Goal: Check status

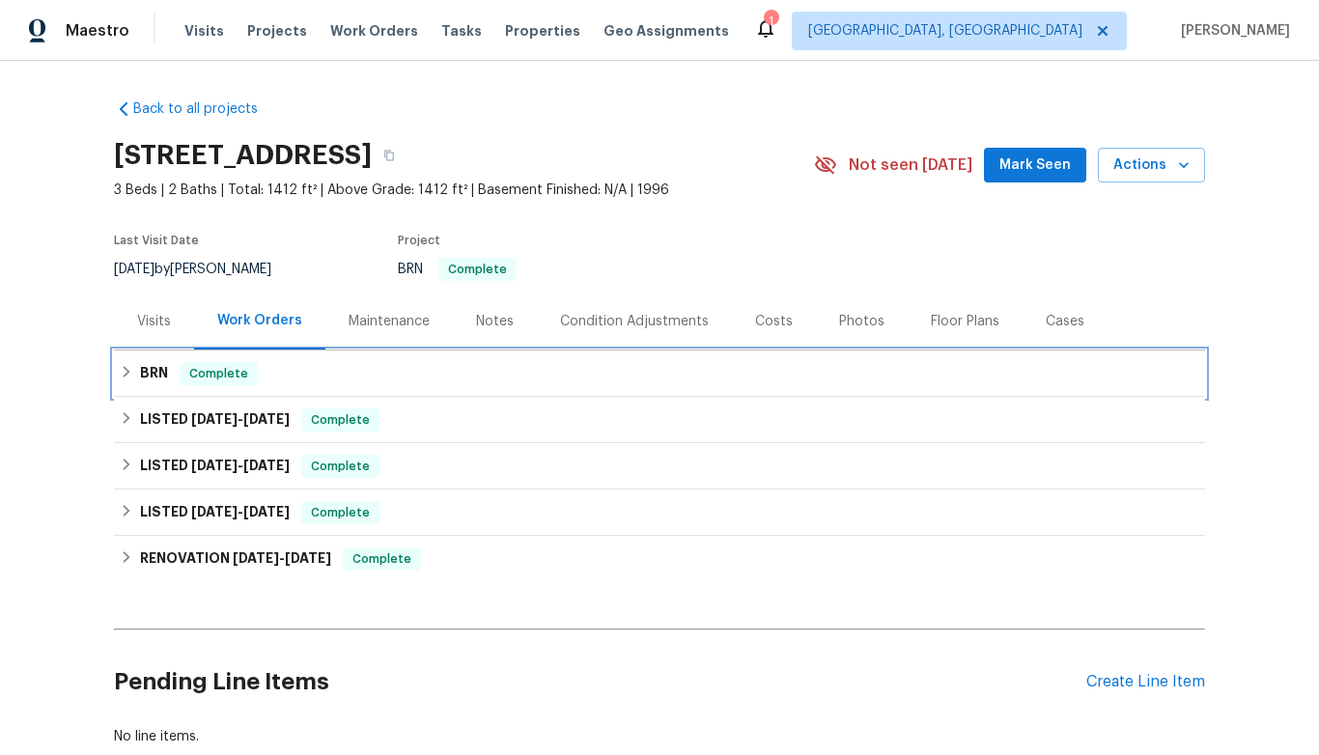
click at [159, 366] on h6 "BRN" at bounding box center [154, 373] width 28 height 23
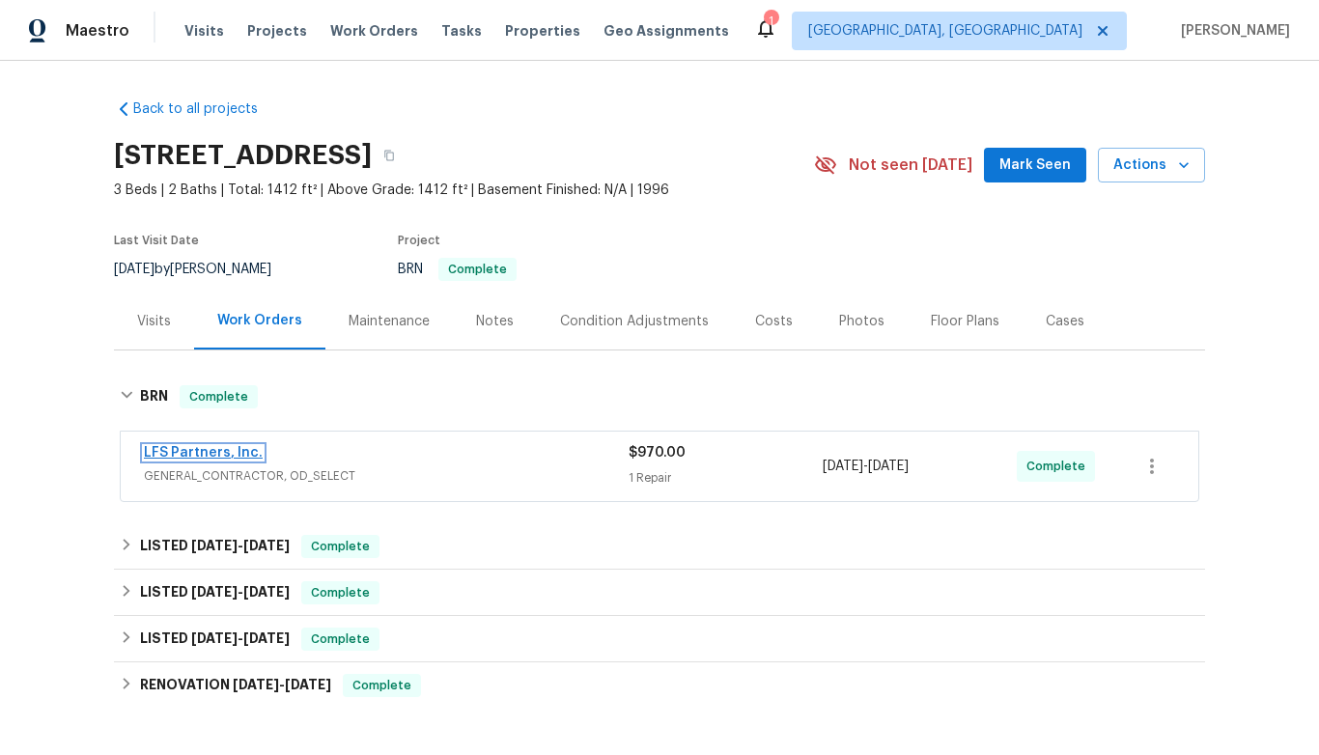
click at [211, 452] on link "LFS Partners, Inc." at bounding box center [203, 453] width 119 height 14
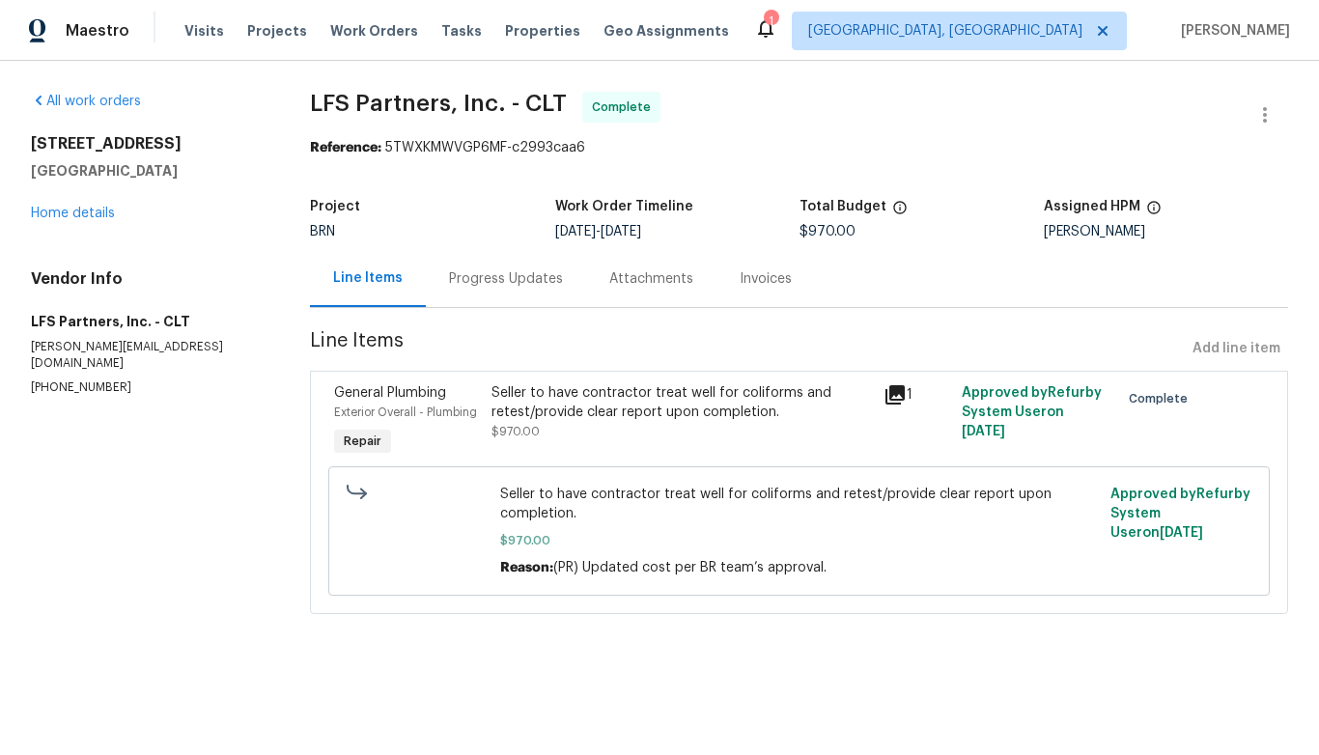
click at [890, 388] on icon at bounding box center [894, 394] width 19 height 19
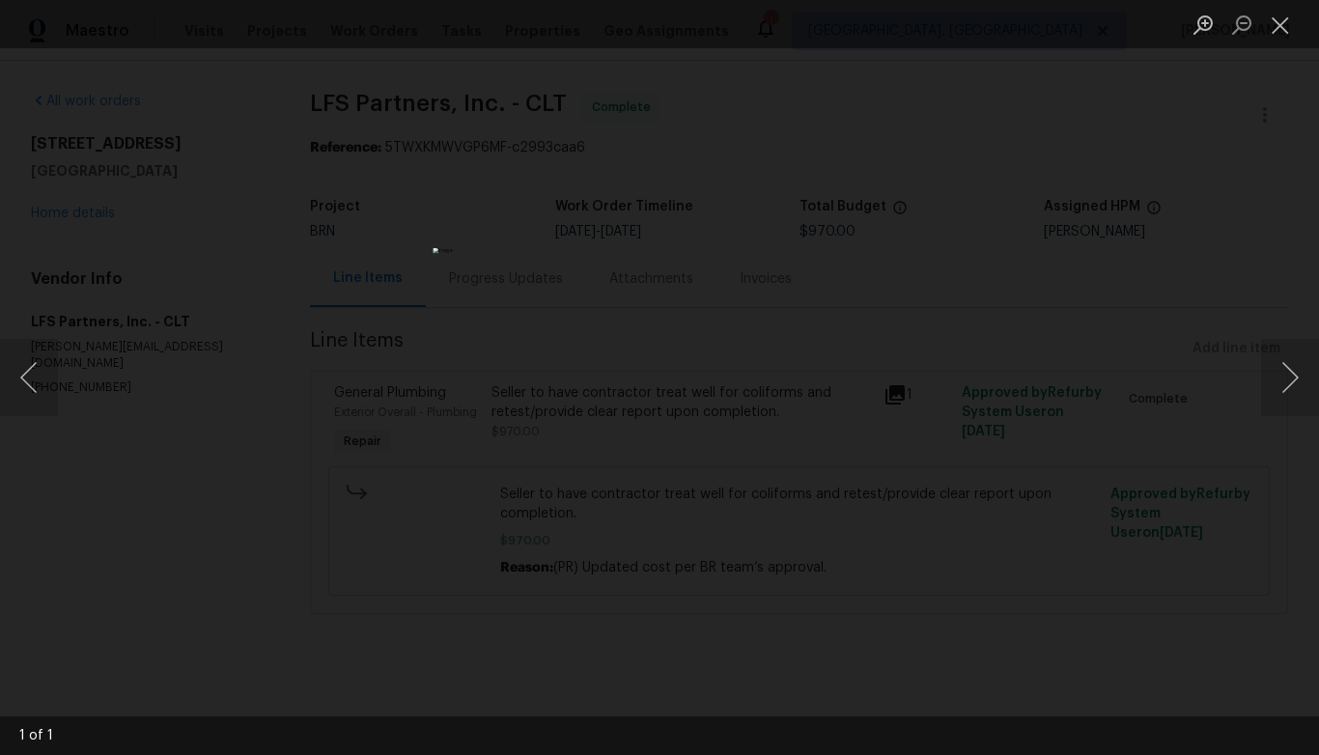
click at [864, 377] on div "Lightbox" at bounding box center [659, 377] width 1319 height 755
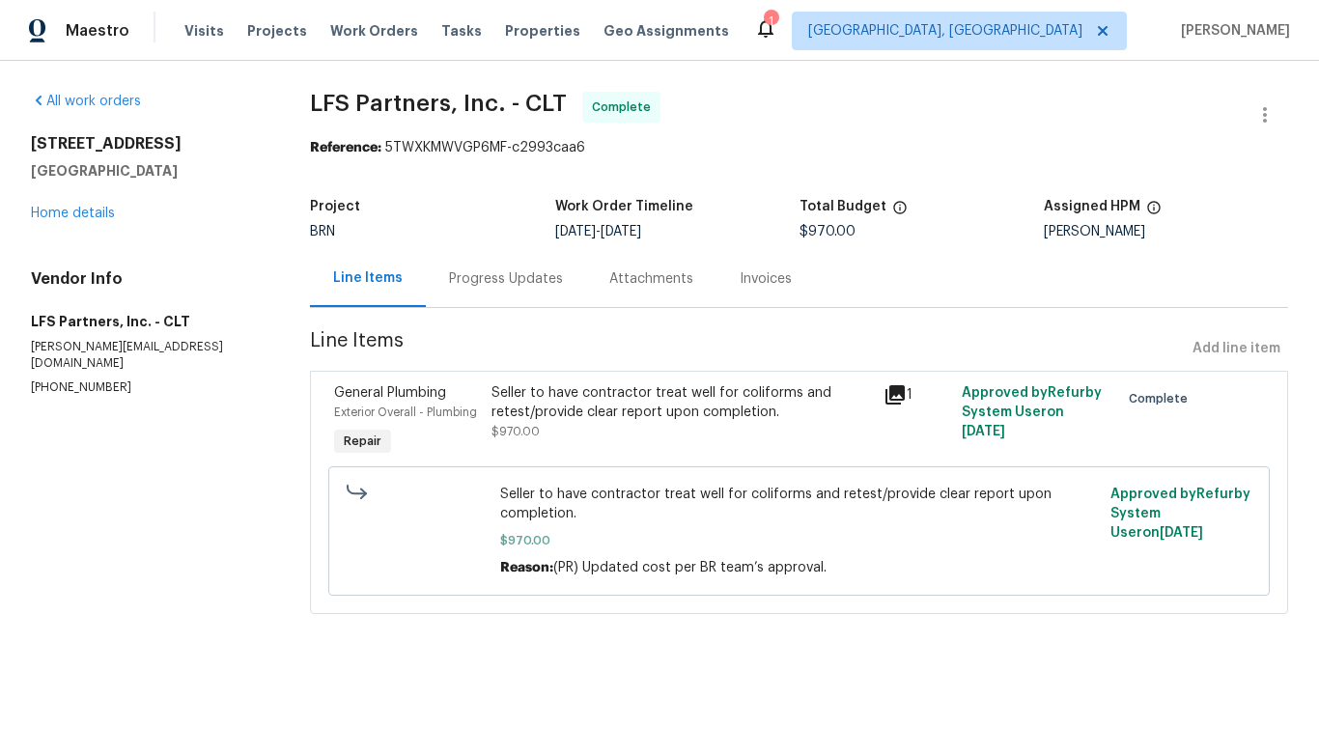
click at [740, 280] on div "Invoices" at bounding box center [766, 278] width 52 height 19
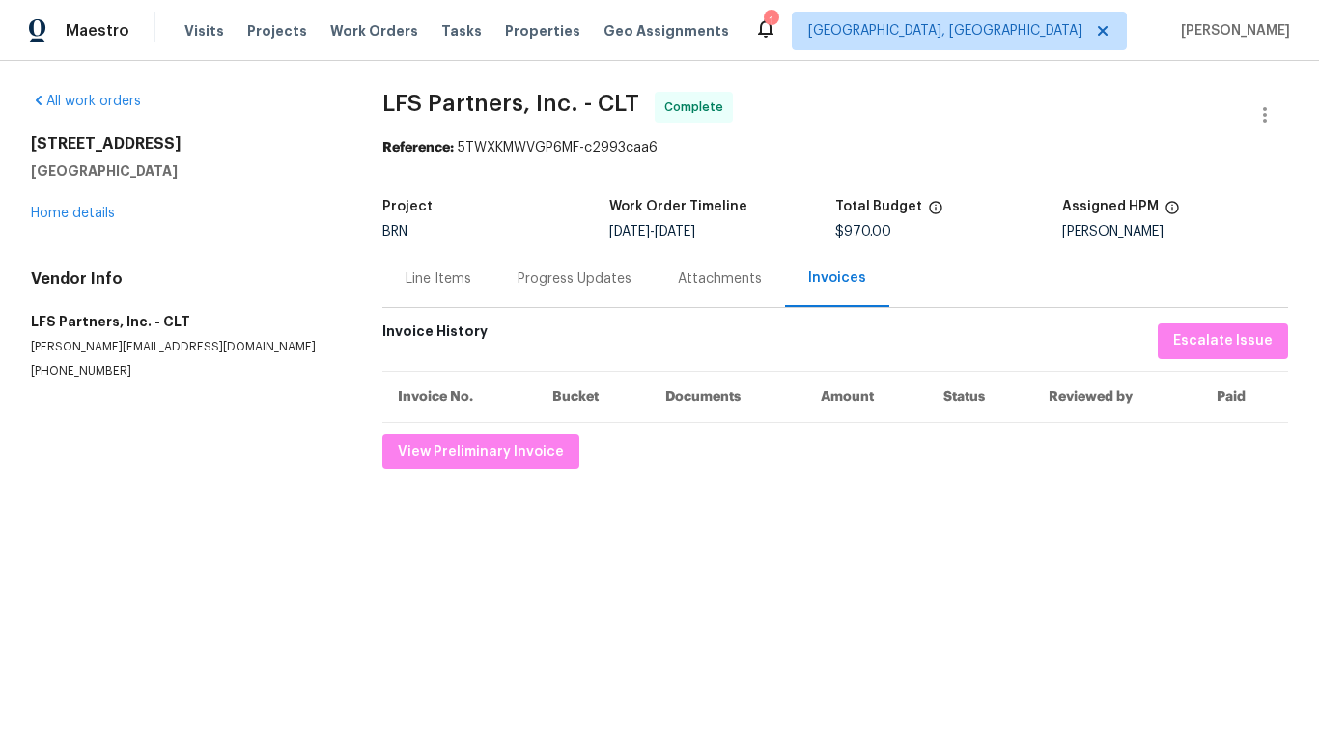
click at [720, 278] on div "Attachments" at bounding box center [720, 278] width 84 height 19
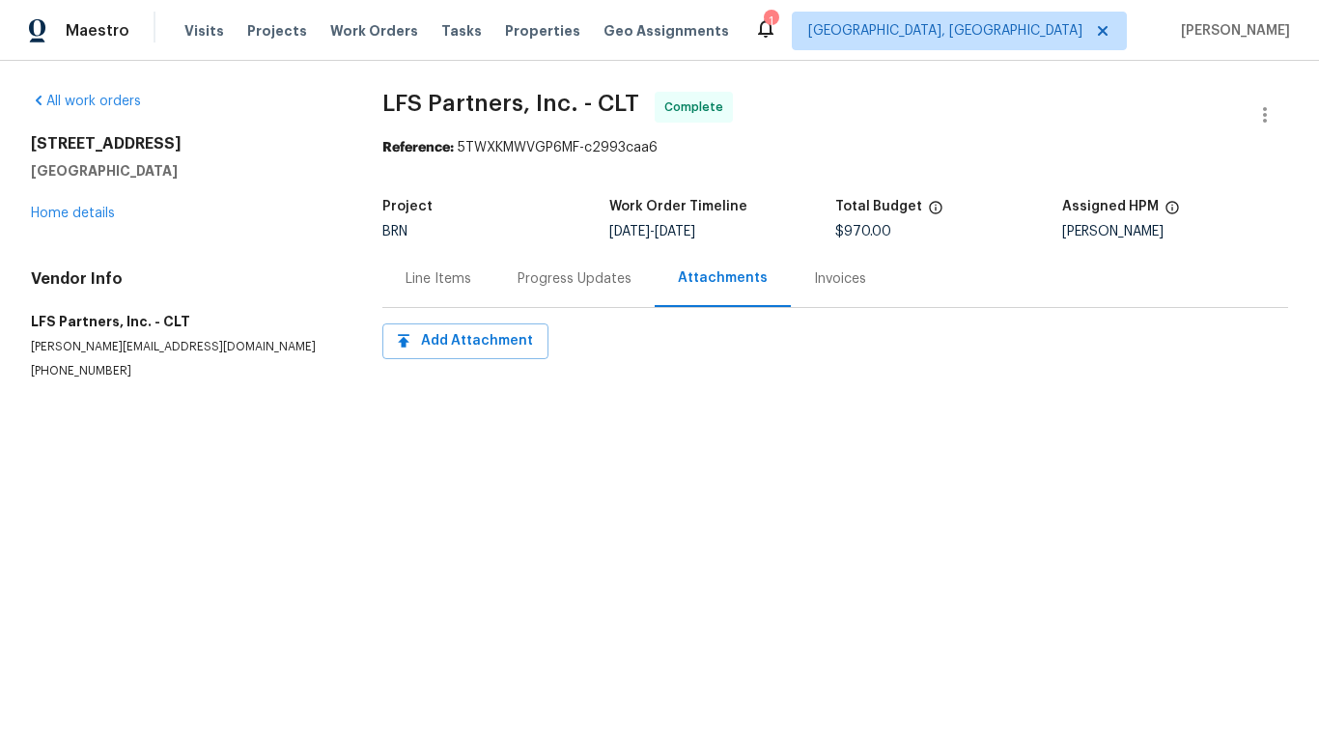
click at [598, 279] on div "Progress Updates" at bounding box center [574, 278] width 114 height 19
